Goal: Task Accomplishment & Management: Manage account settings

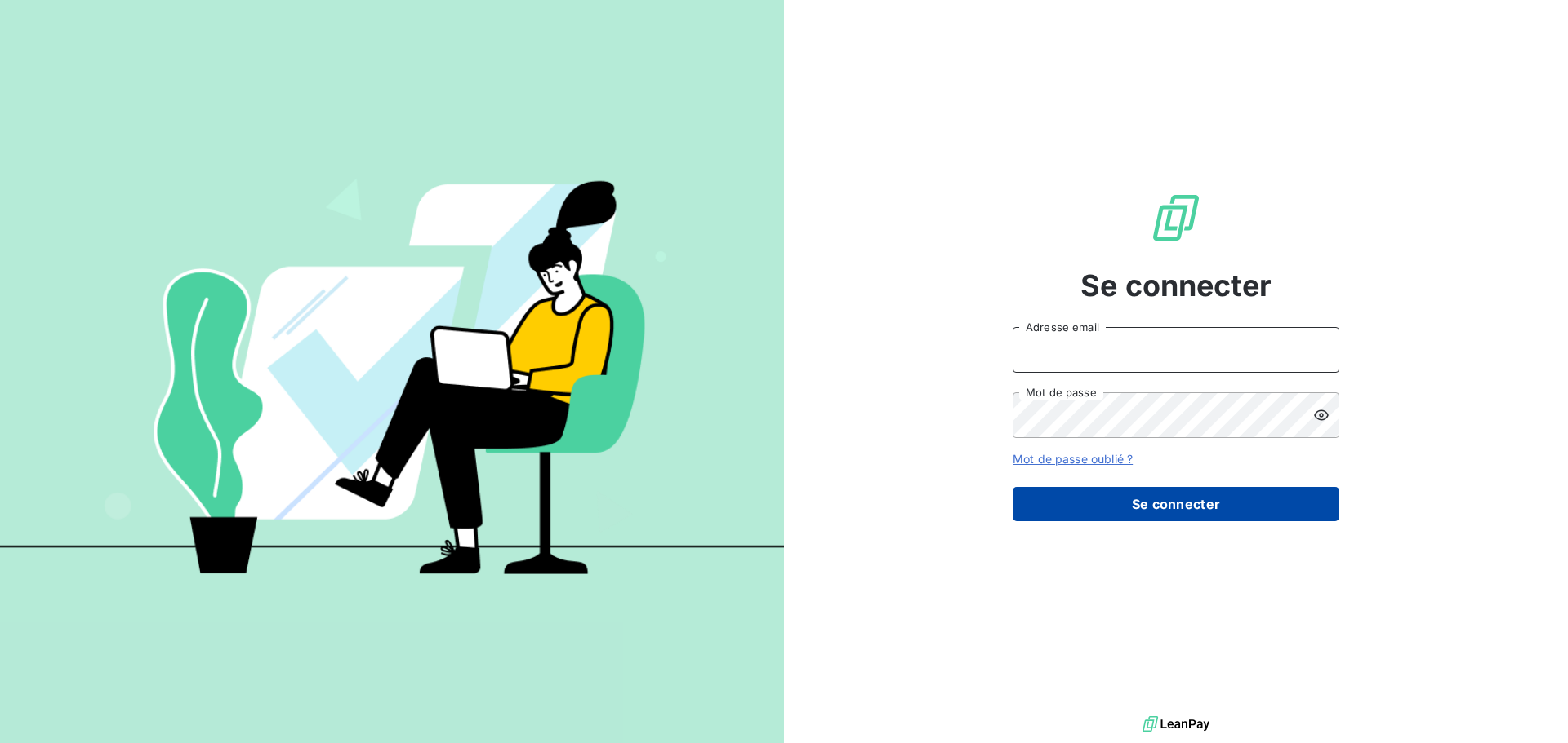
type input "[EMAIL_ADDRESS][DOMAIN_NAME]"
click at [1177, 512] on button "Se connecter" at bounding box center [1175, 504] width 327 height 34
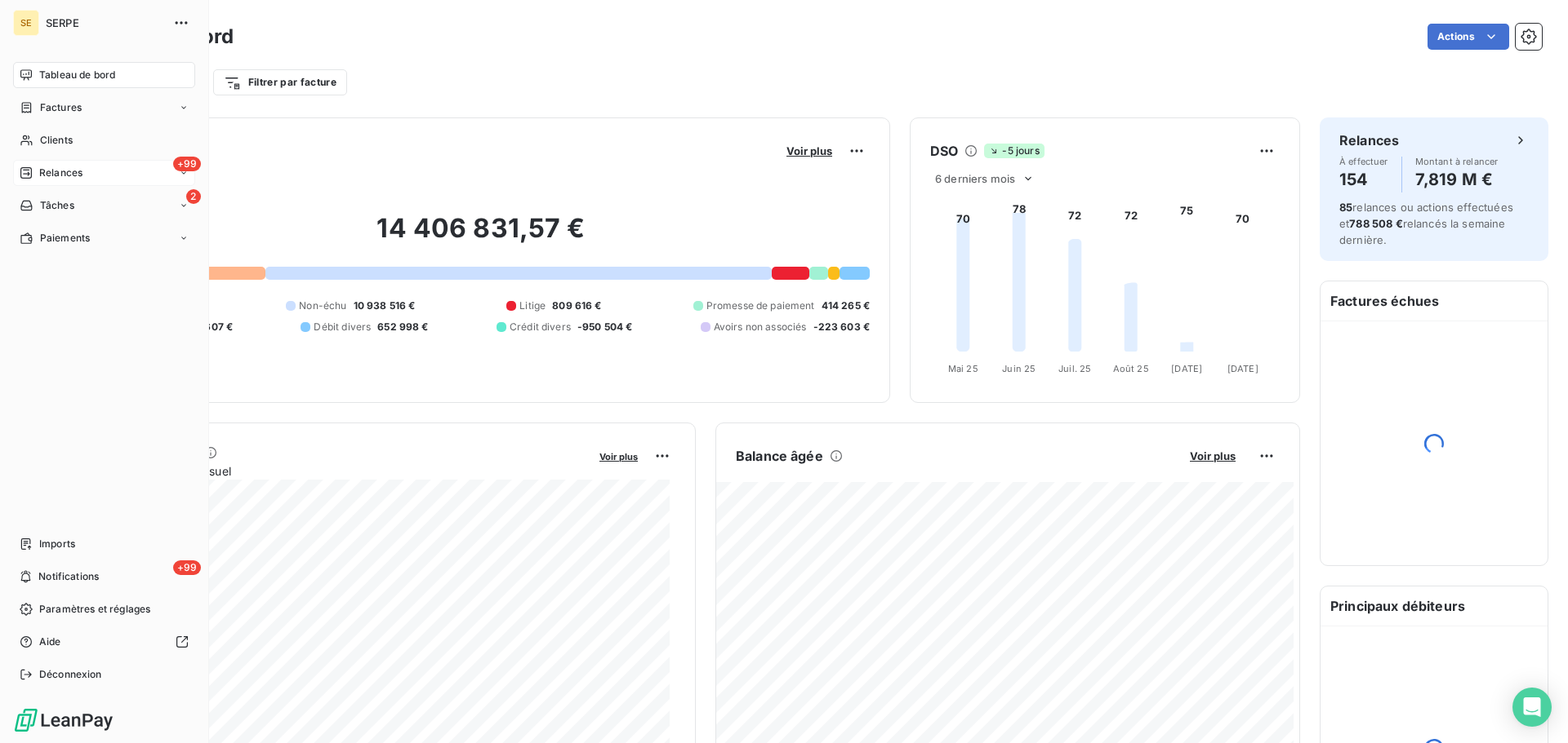
click at [72, 175] on span "Relances" at bounding box center [60, 172] width 43 height 14
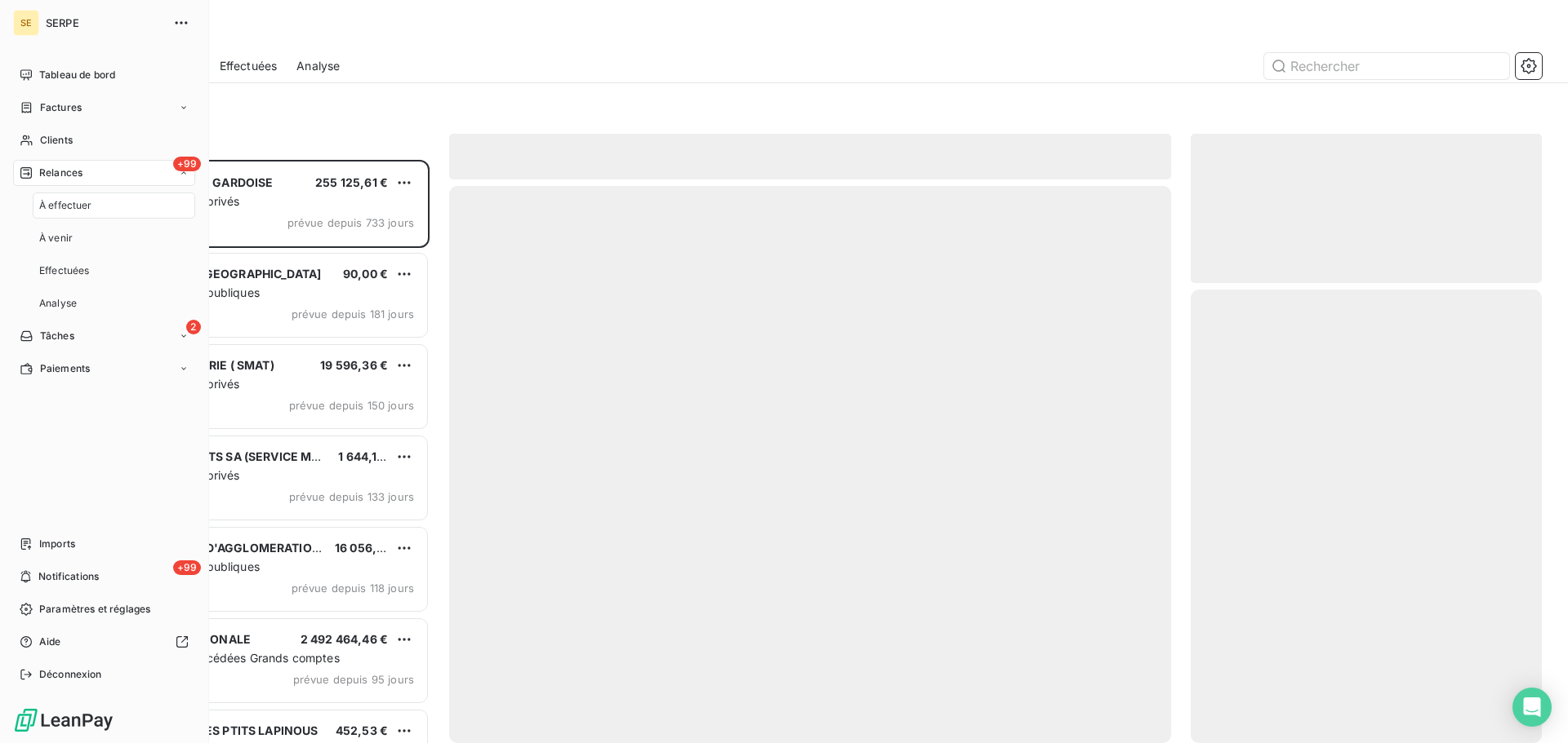
scroll to position [572, 338]
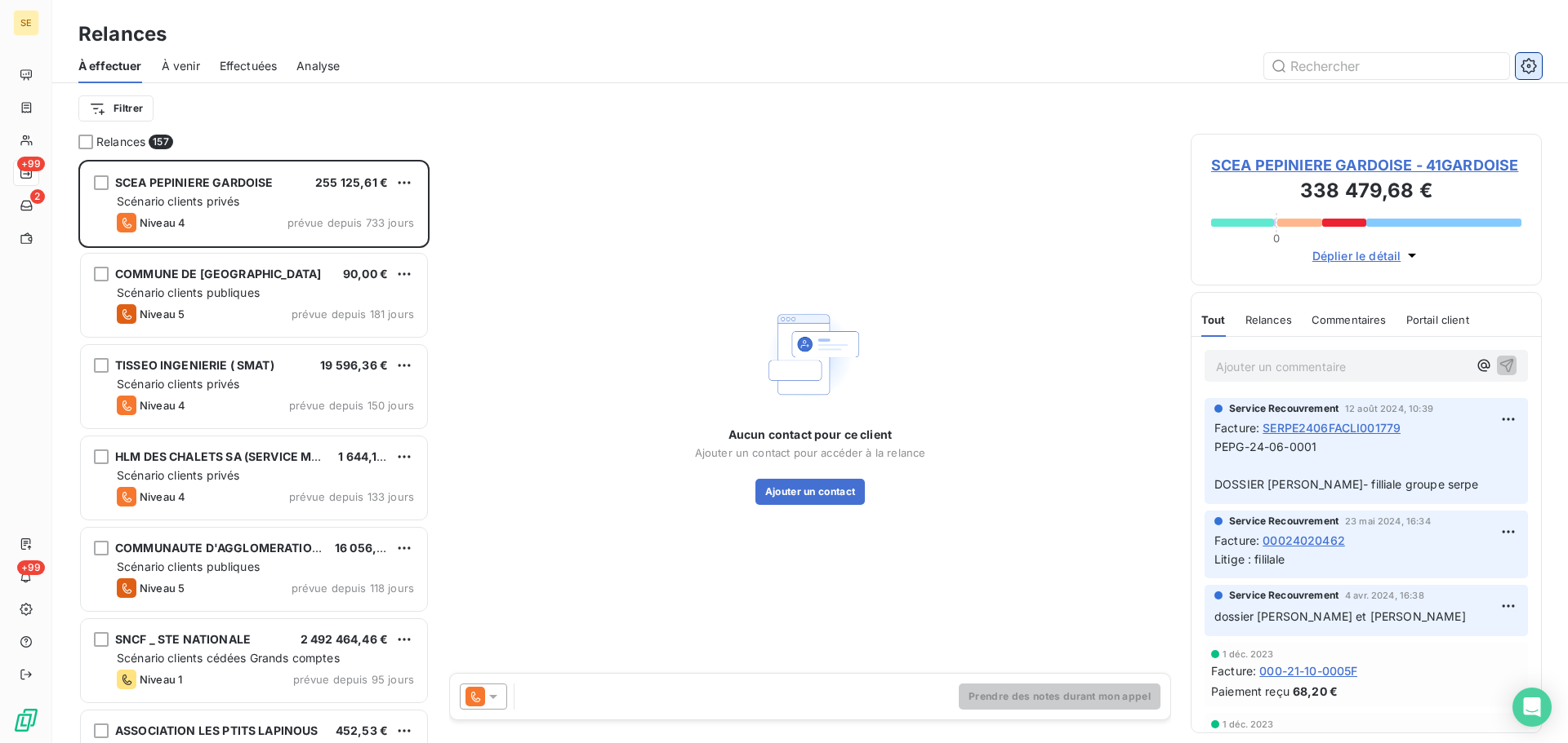
click at [1519, 72] on button "button" at bounding box center [1528, 66] width 26 height 26
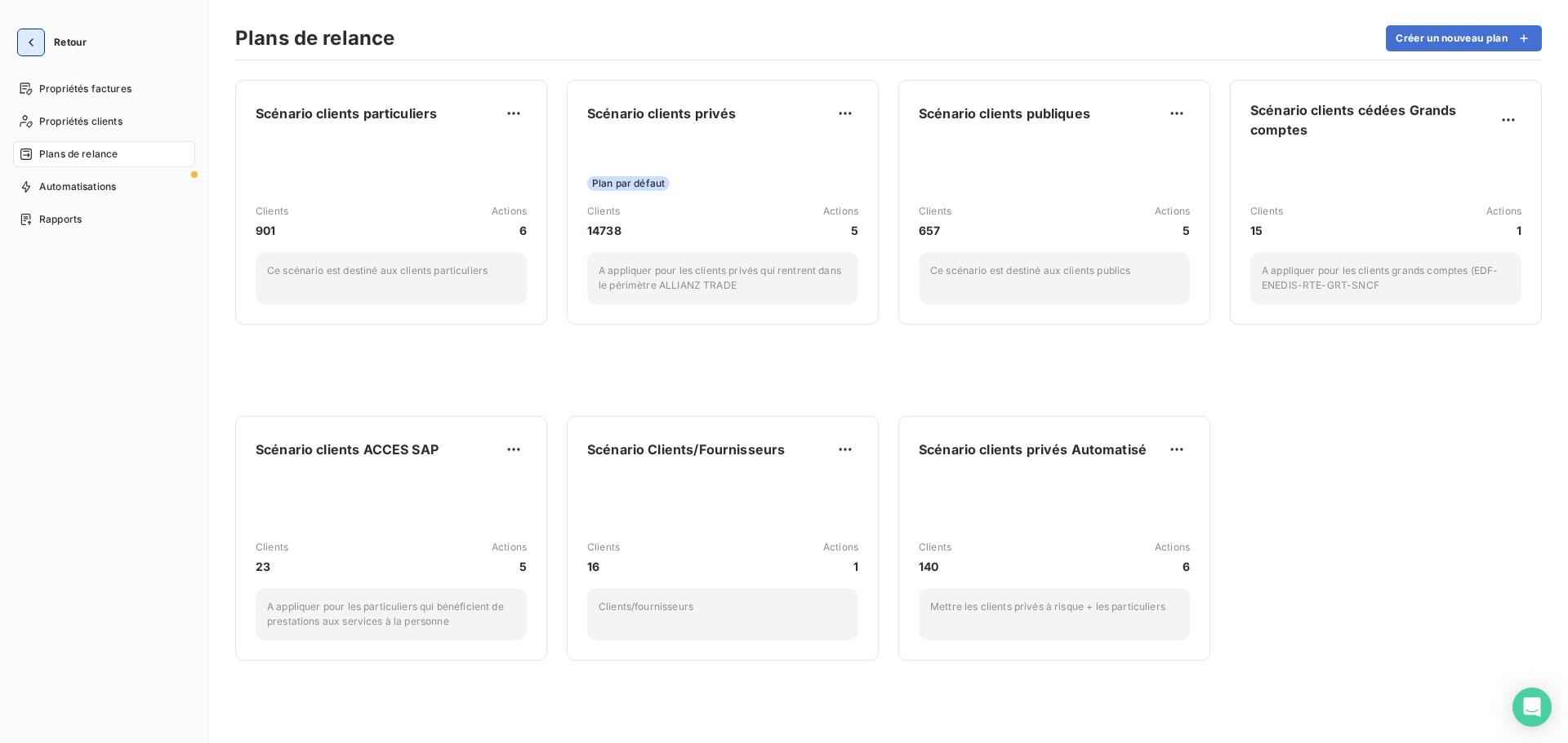
click at [34, 38] on icon "button" at bounding box center [31, 42] width 16 height 16
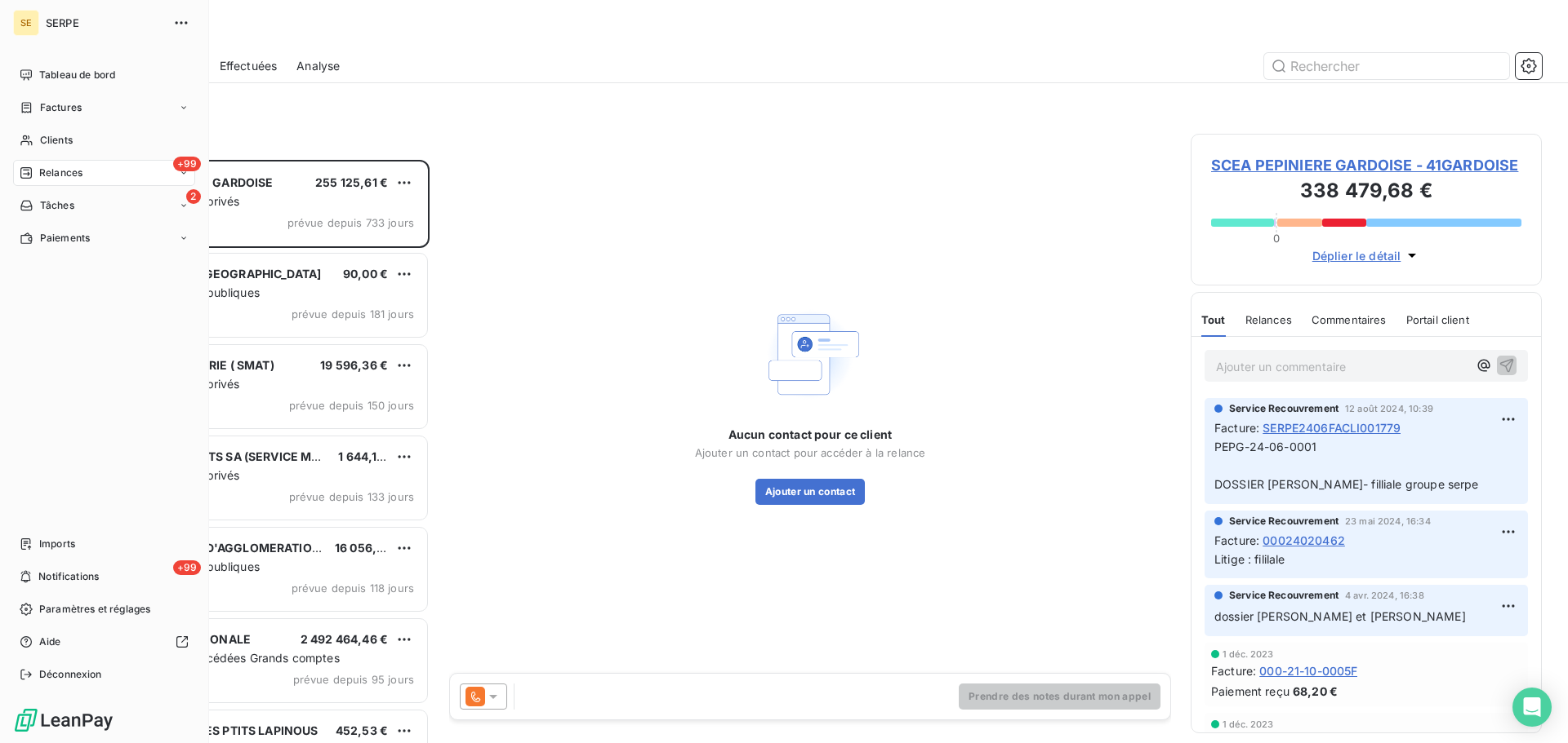
scroll to position [572, 338]
click at [92, 671] on span "Déconnexion" at bounding box center [71, 674] width 63 height 14
